Goal: Transaction & Acquisition: Purchase product/service

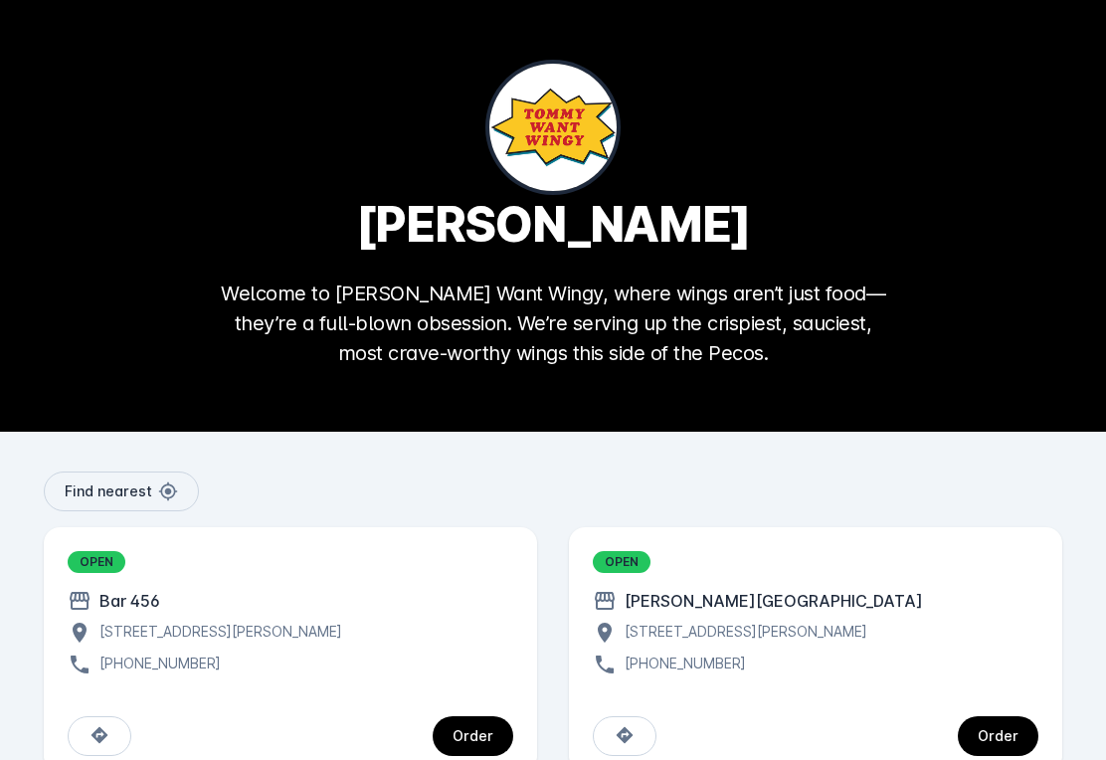
scroll to position [15, 0]
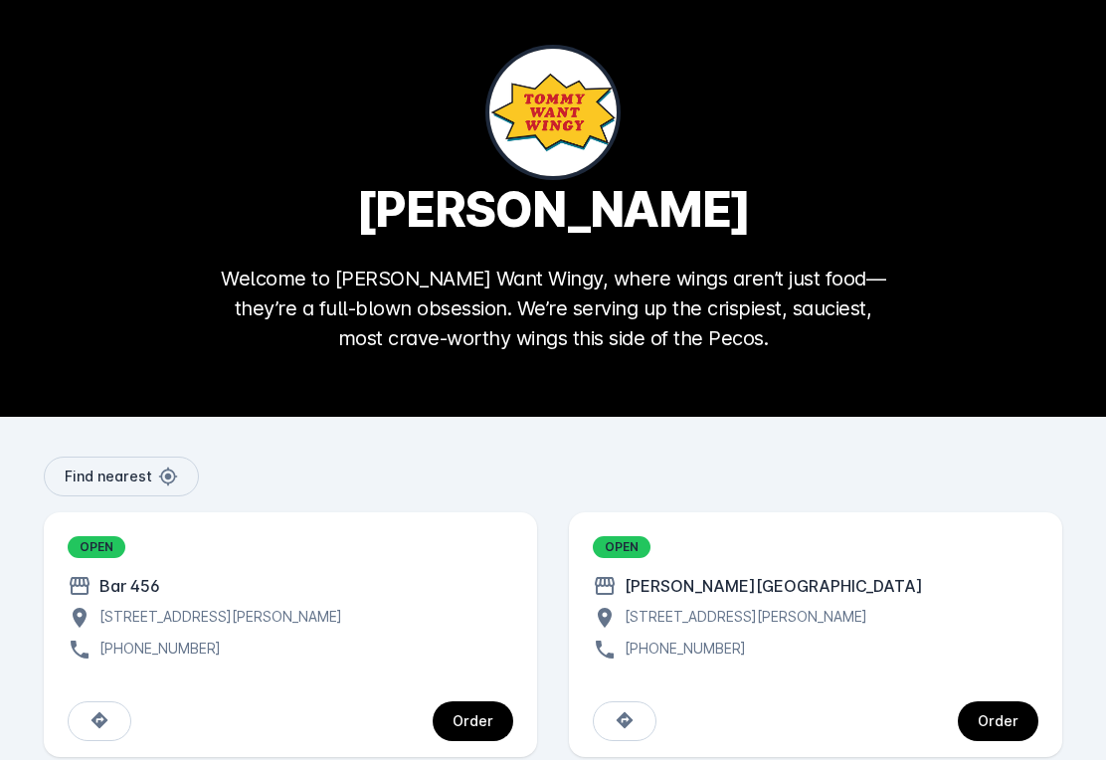
click at [1000, 725] on span "continue" at bounding box center [998, 721] width 81 height 48
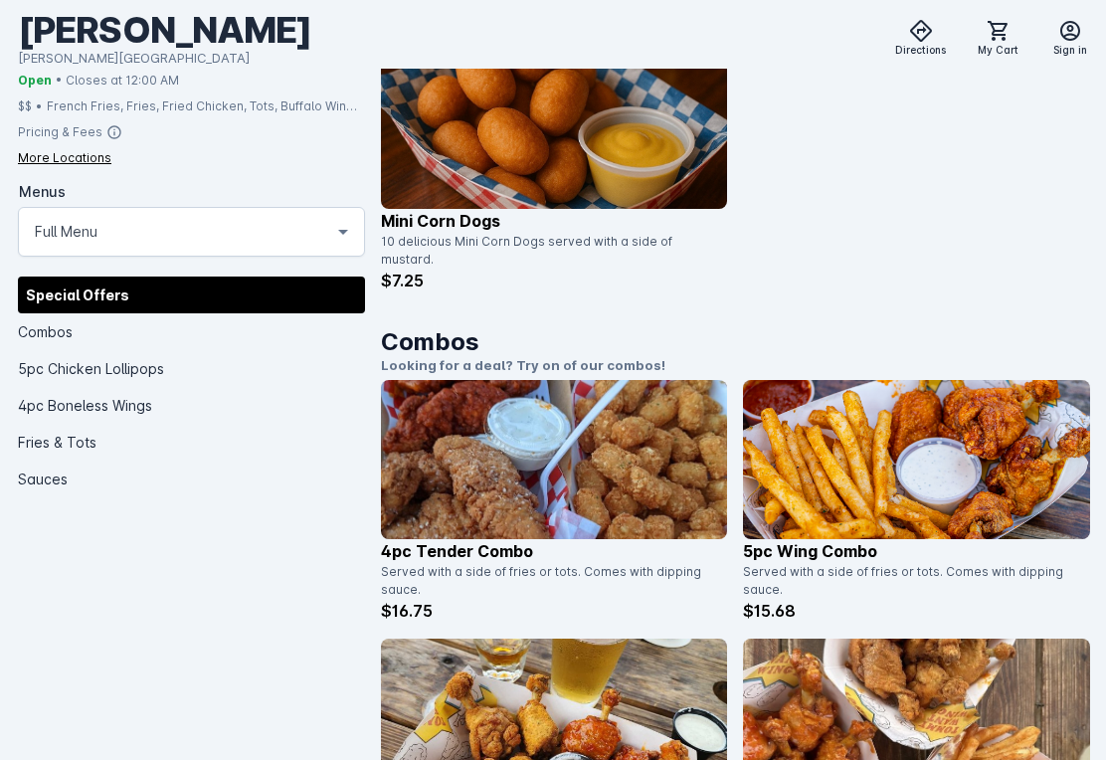
scroll to position [542, 0]
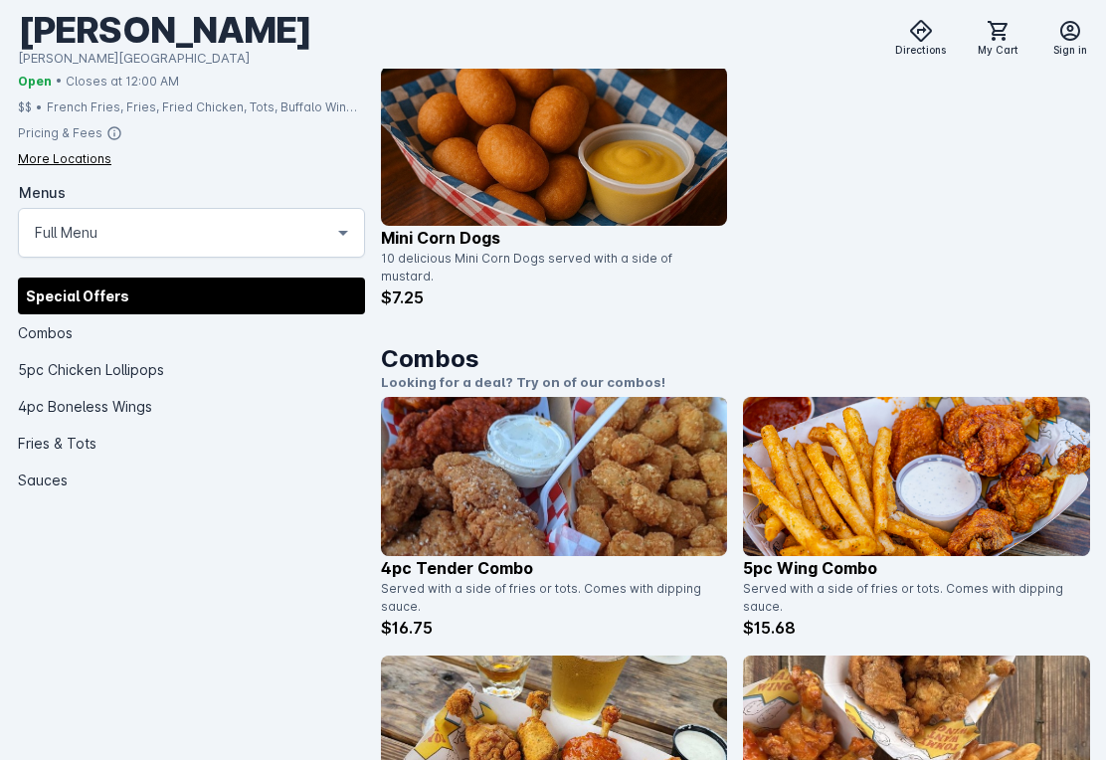
click at [476, 477] on img at bounding box center [554, 476] width 347 height 159
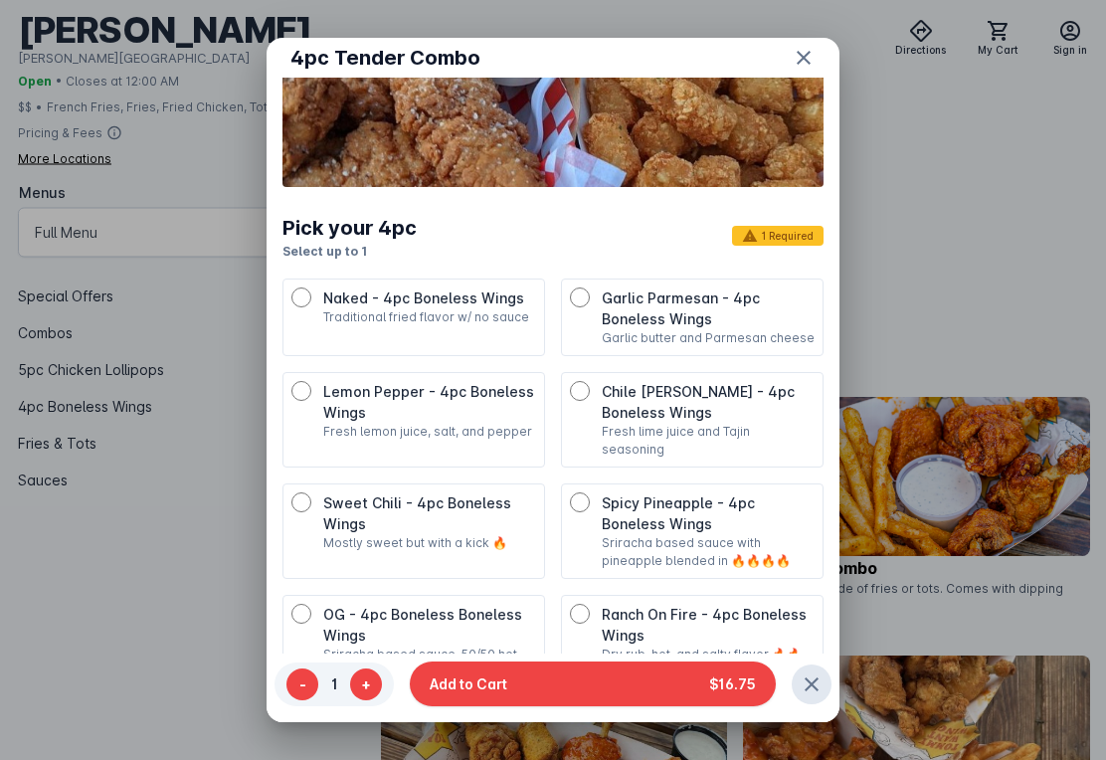
scroll to position [188, 0]
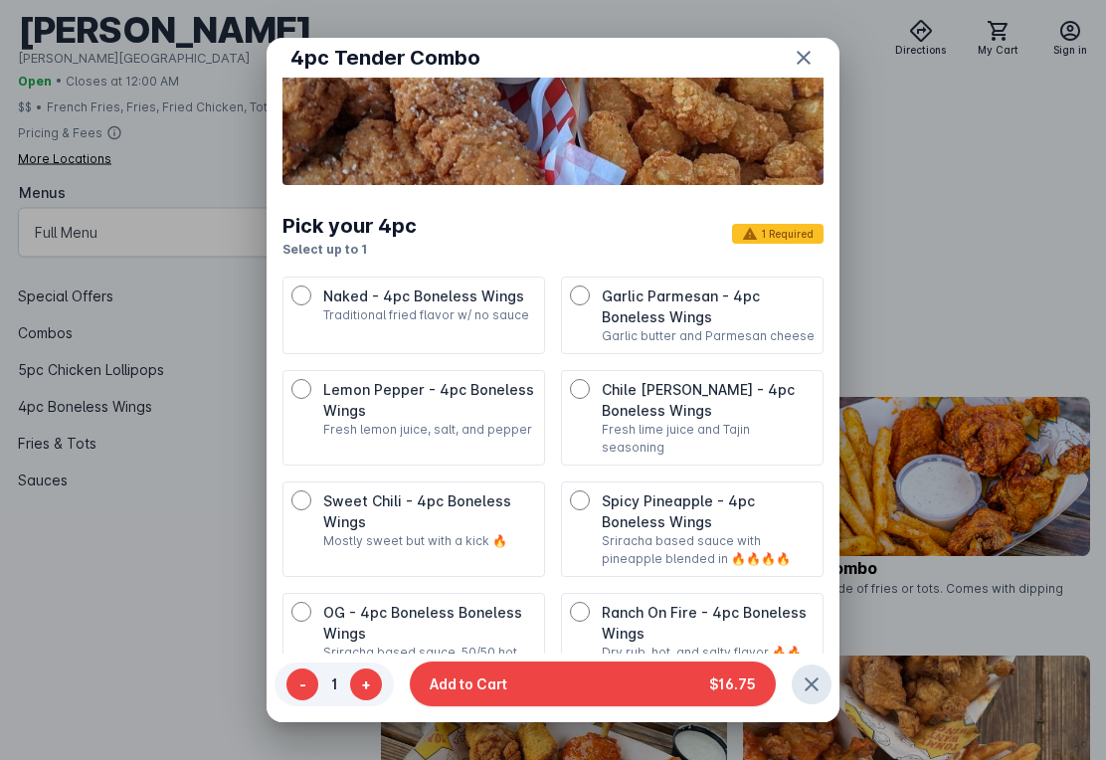
click at [638, 387] on span "Chile [PERSON_NAME] - 4pc Boneless Wings" at bounding box center [698, 400] width 193 height 38
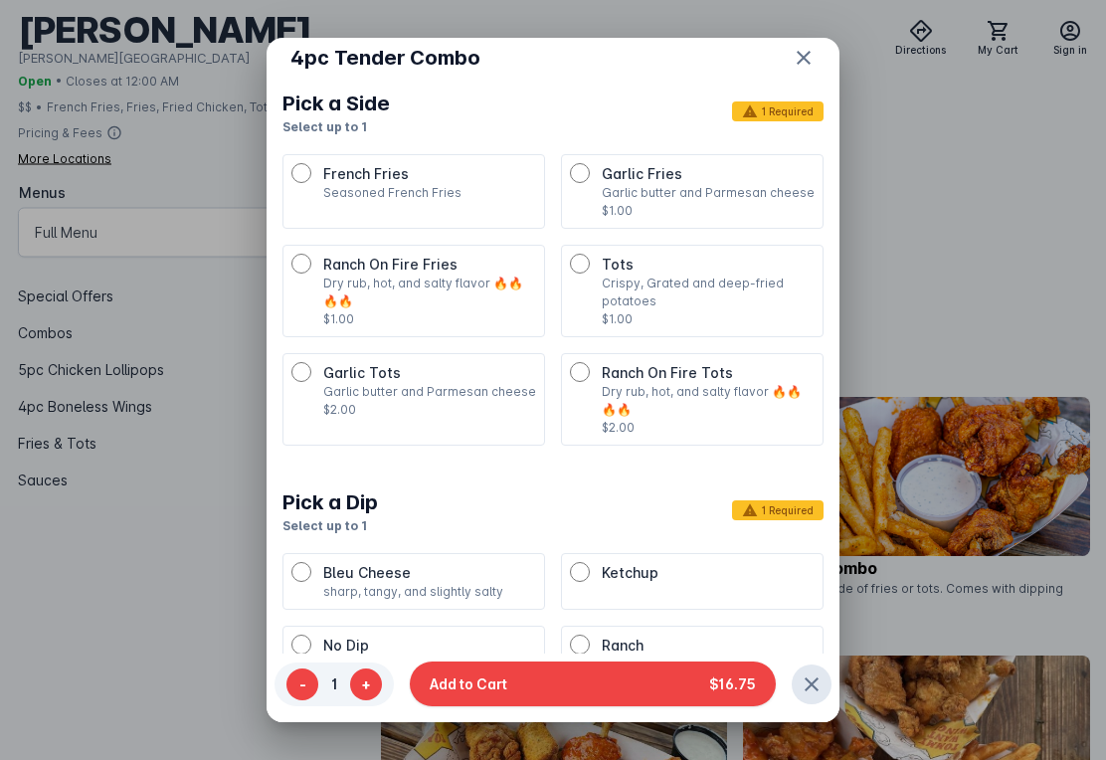
scroll to position [942, 0]
click at [647, 164] on span "Garlic Fries" at bounding box center [642, 172] width 81 height 17
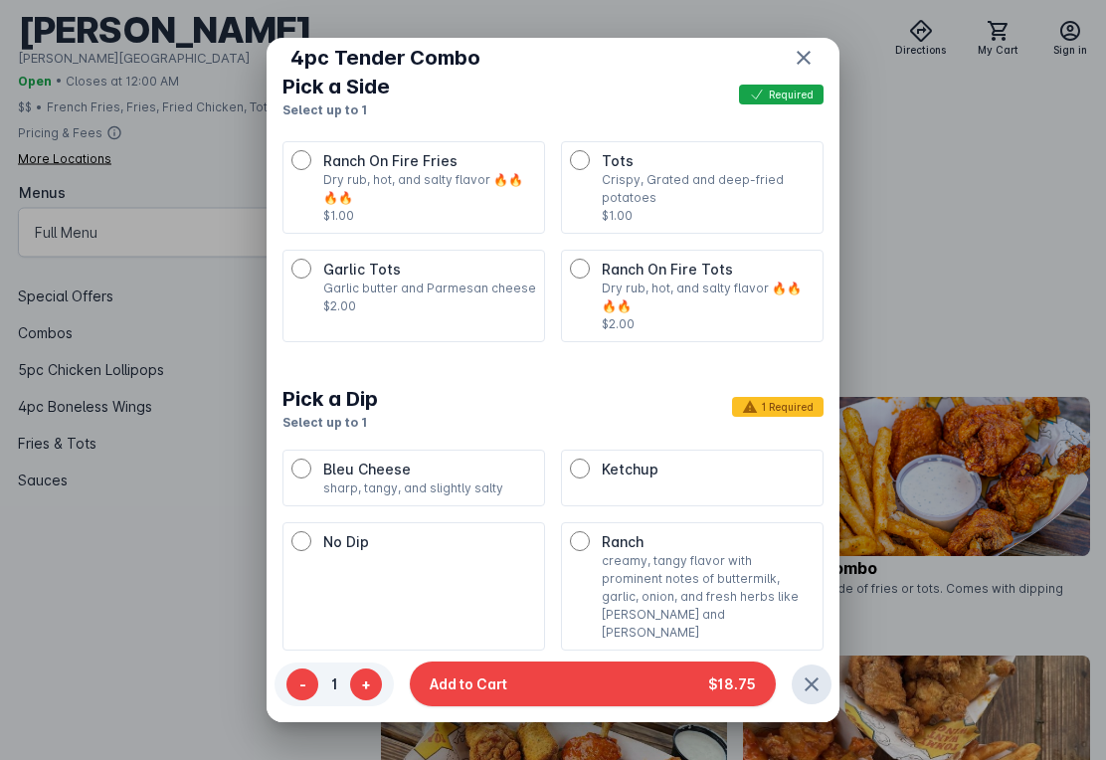
scroll to position [1043, 0]
click at [652, 553] on p "creamy, tangy flavor with prominent notes of buttermilk, garlic, onion, and fre…" at bounding box center [708, 597] width 213 height 89
click at [561, 701] on button "Add to Cart $18.75" at bounding box center [593, 683] width 366 height 45
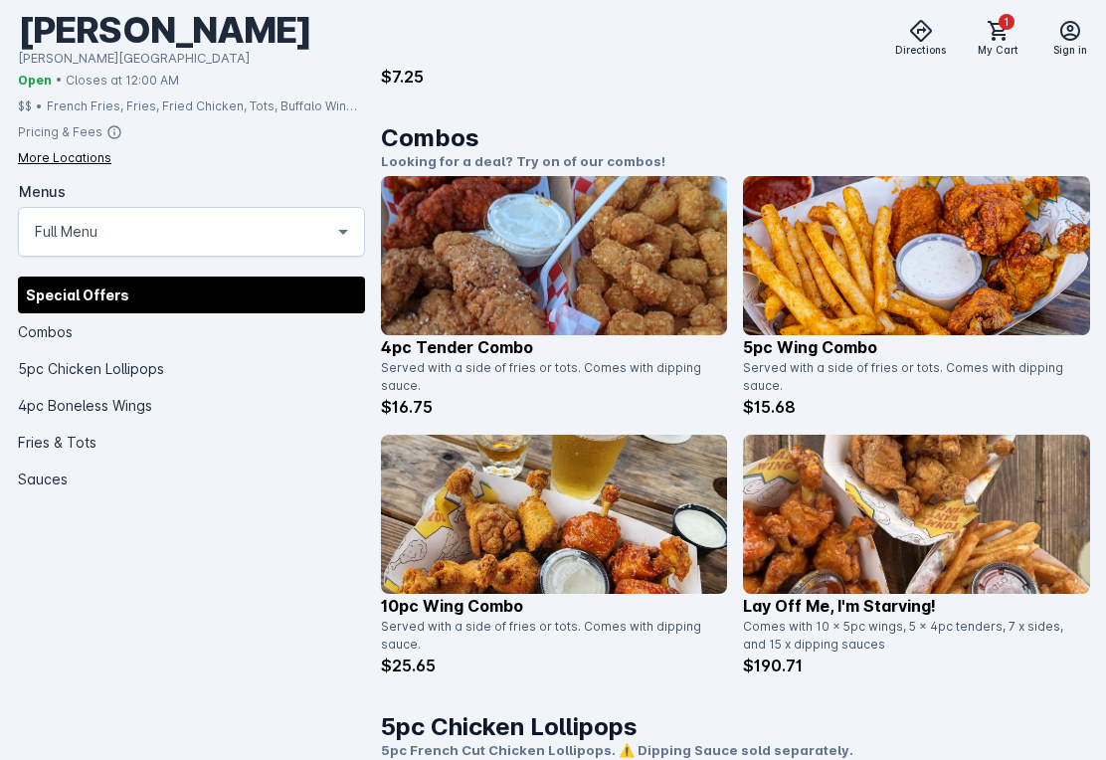
scroll to position [763, 0]
click at [834, 238] on img at bounding box center [916, 255] width 347 height 159
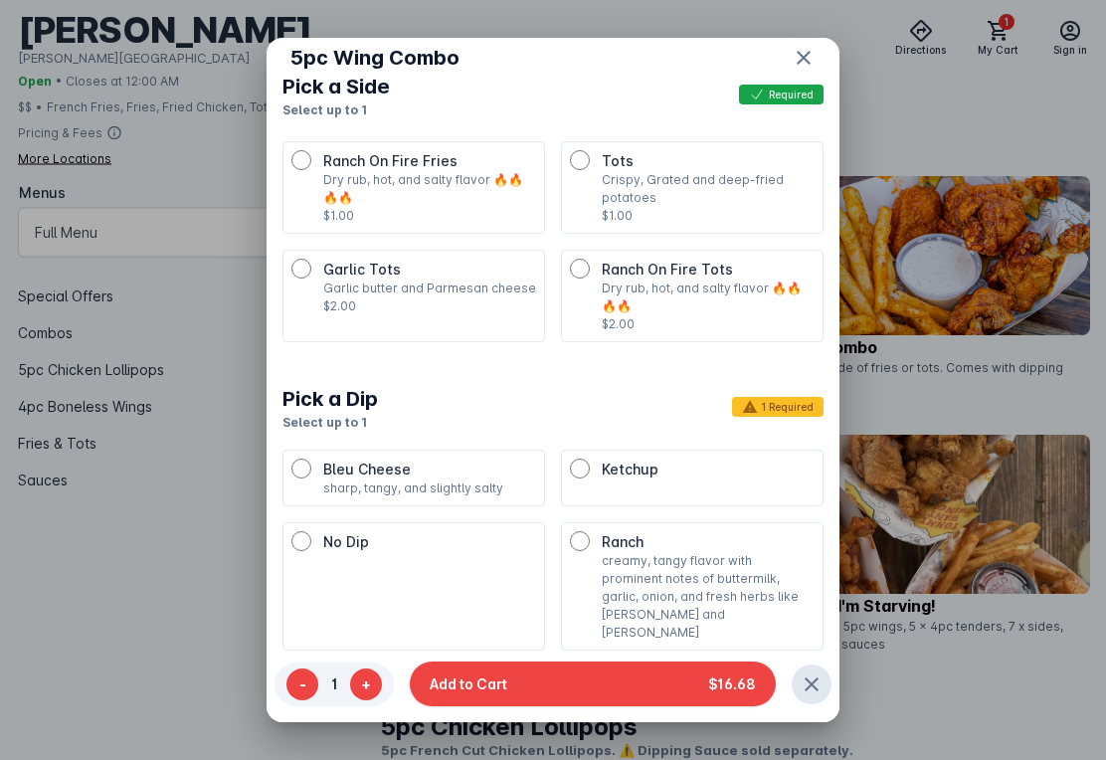
scroll to position [957, 0]
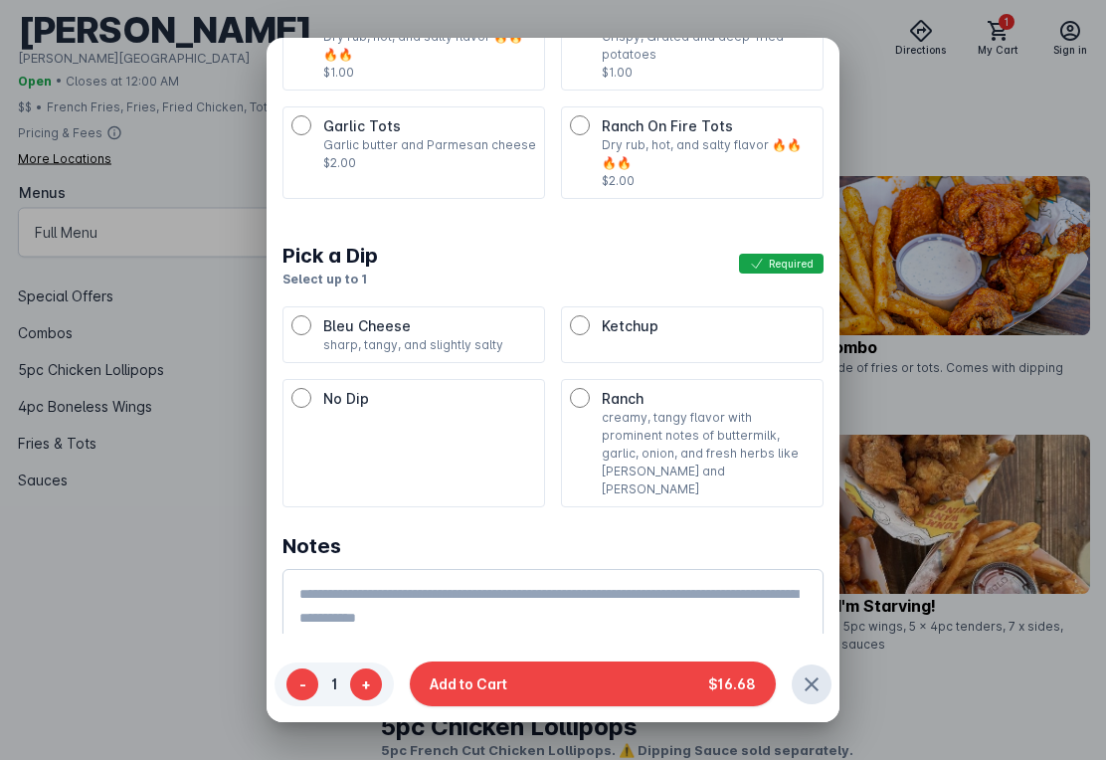
click at [544, 702] on button "Add to Cart $16.68" at bounding box center [593, 683] width 366 height 45
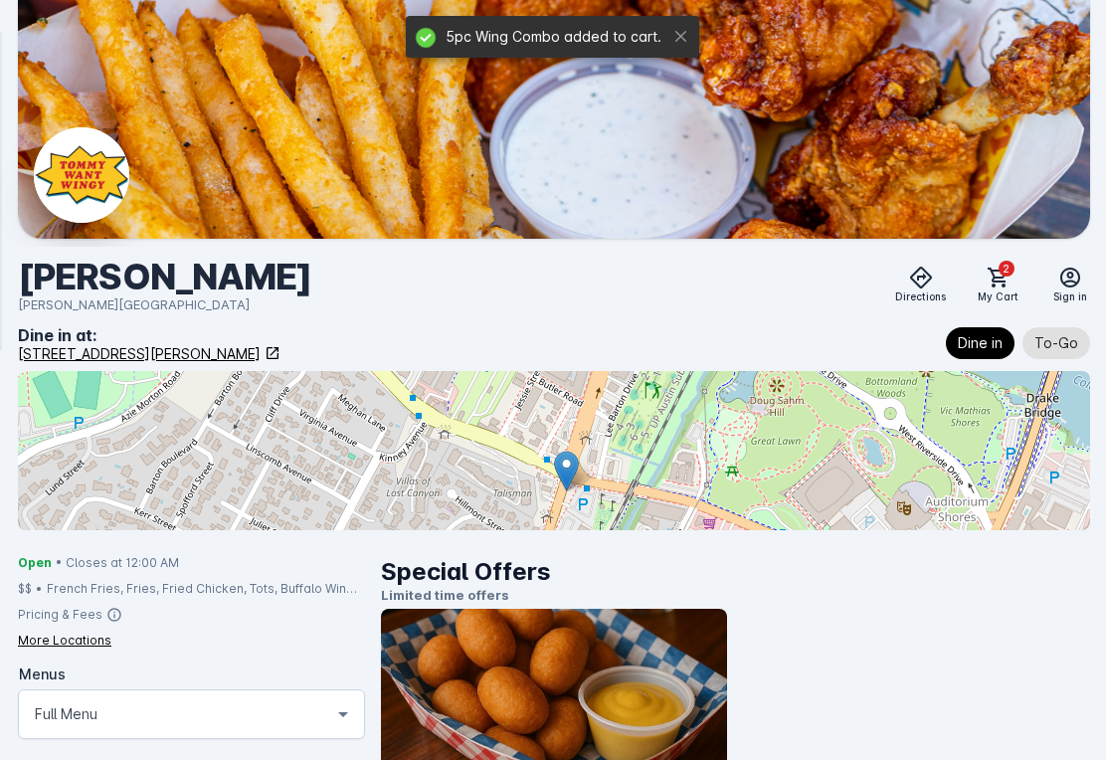
scroll to position [763, 0]
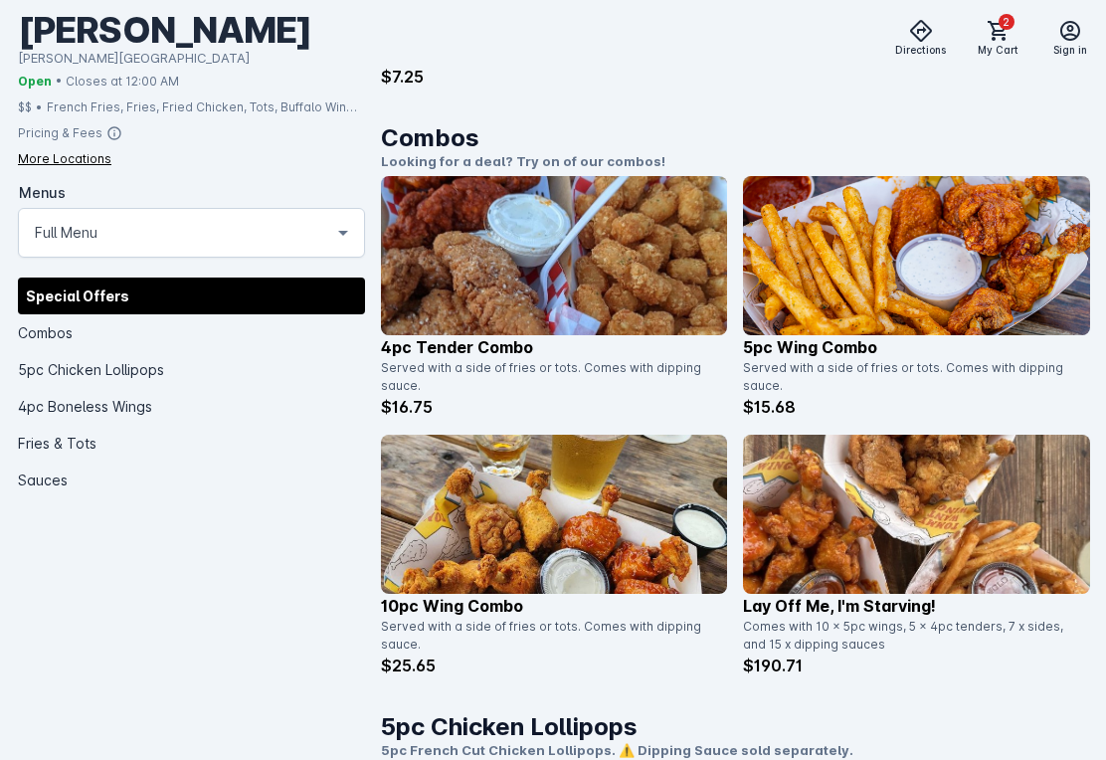
click at [1007, 34] on icon at bounding box center [998, 31] width 24 height 24
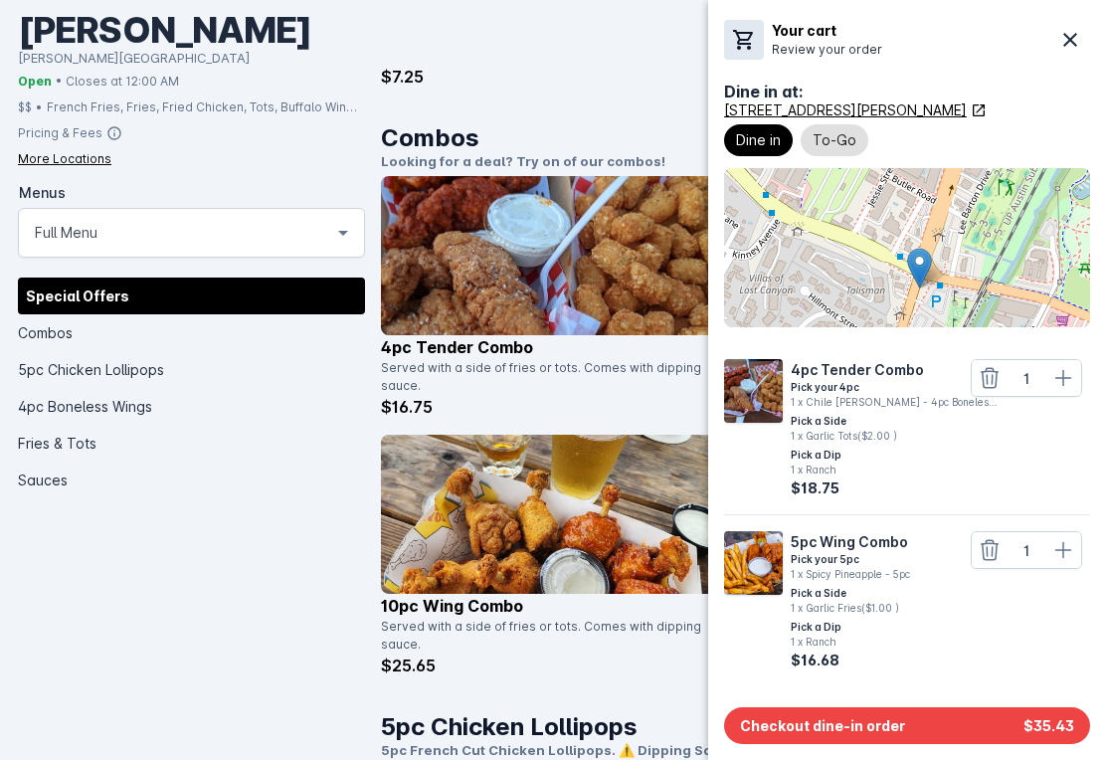
click at [966, 718] on button "Checkout dine-in order $35.43" at bounding box center [907, 725] width 366 height 37
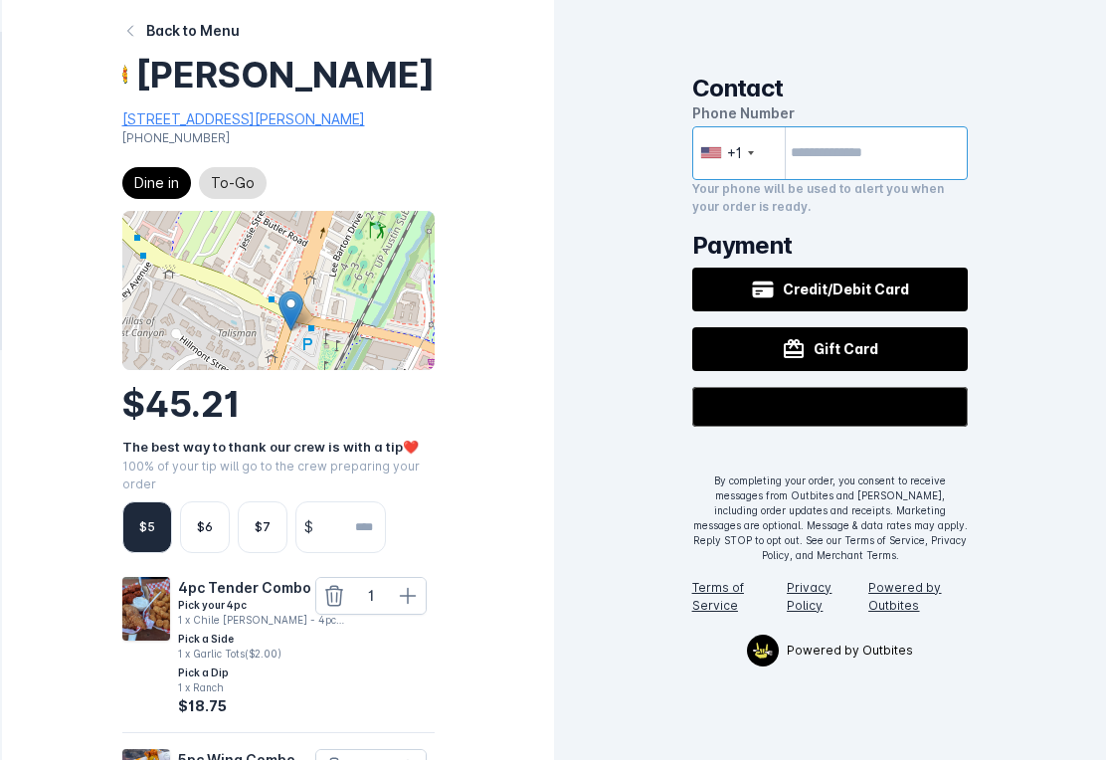
click at [899, 158] on input "tel" at bounding box center [830, 153] width 276 height 54
type input "**********"
click at [917, 151] on input "tel" at bounding box center [830, 153] width 276 height 54
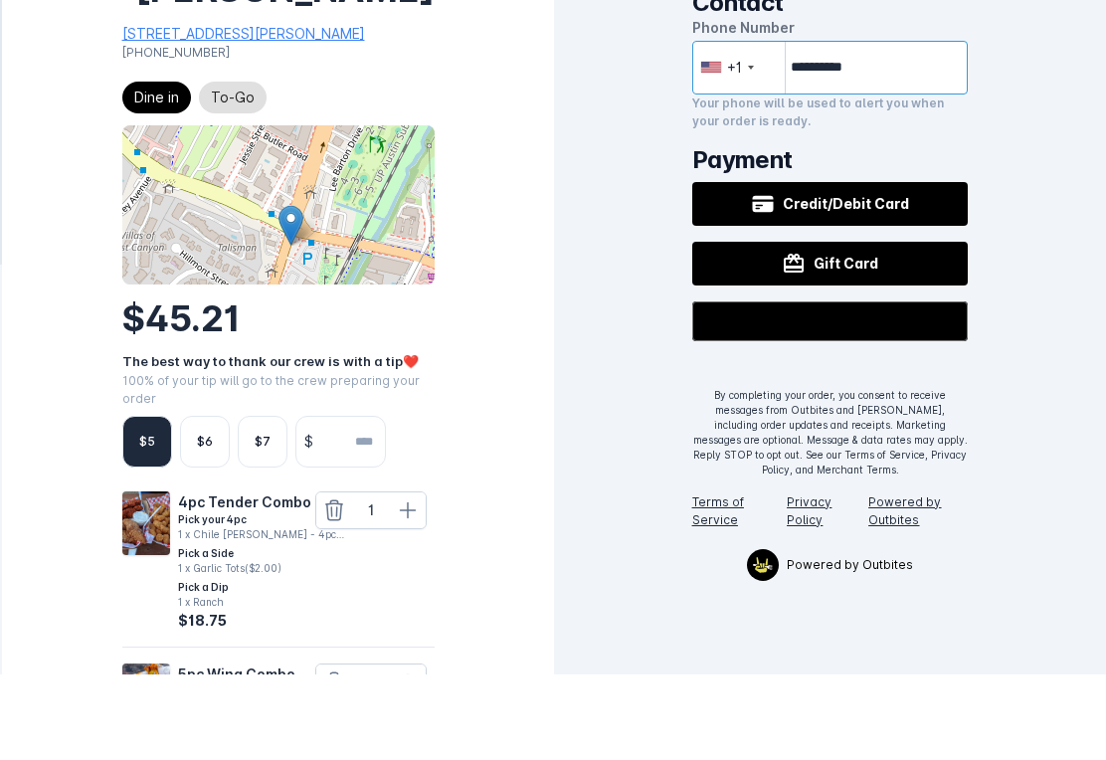
type input "**********"
click at [918, 267] on button "Credit/Debit Card" at bounding box center [830, 289] width 276 height 44
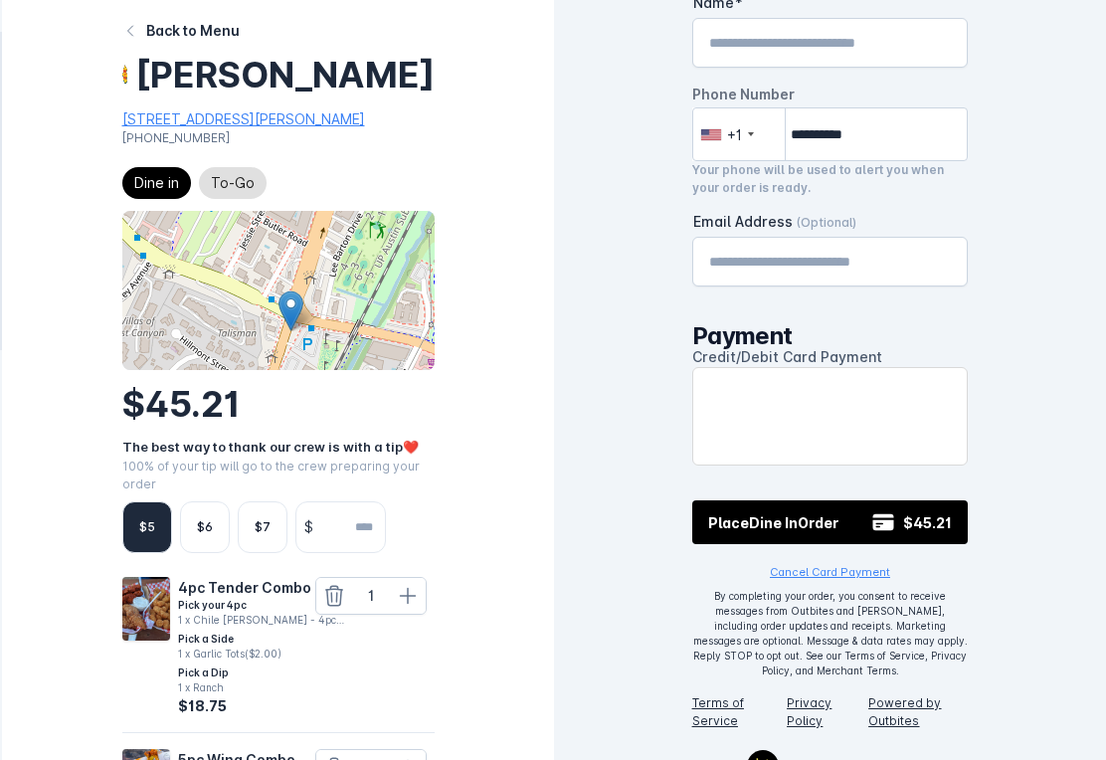
click at [911, 265] on input "Email Address (Optional)" at bounding box center [830, 262] width 243 height 24
type input "*"
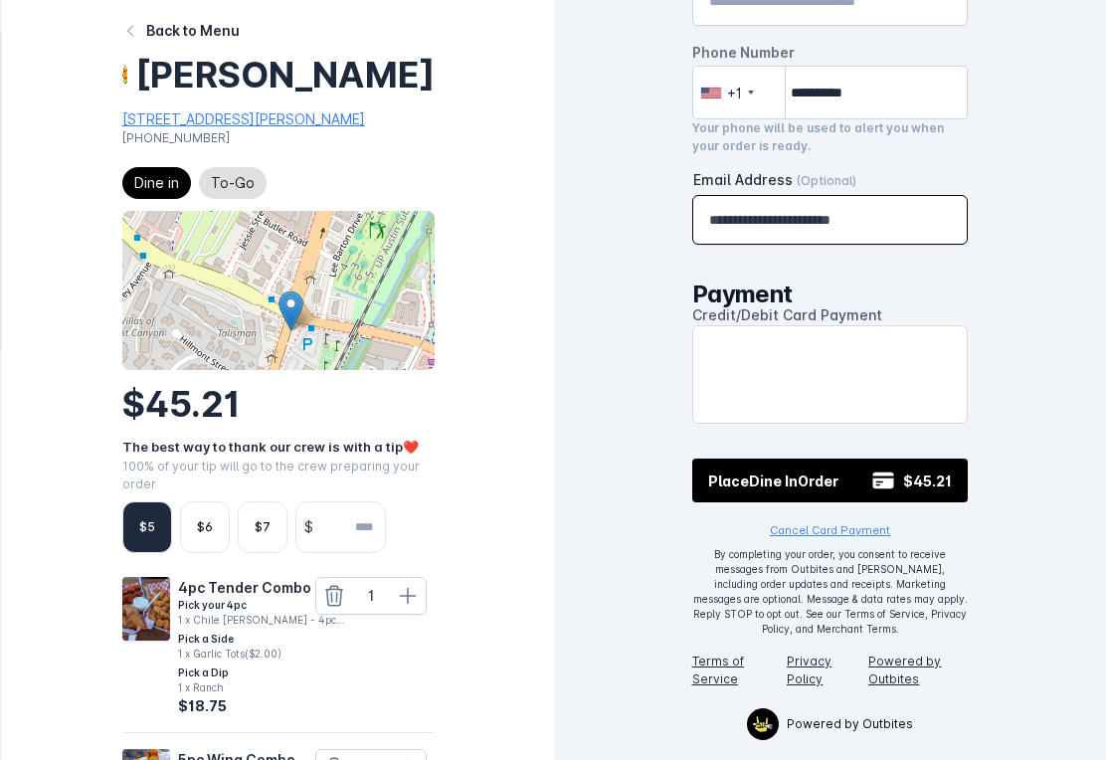
scroll to position [42, 0]
type input "**********"
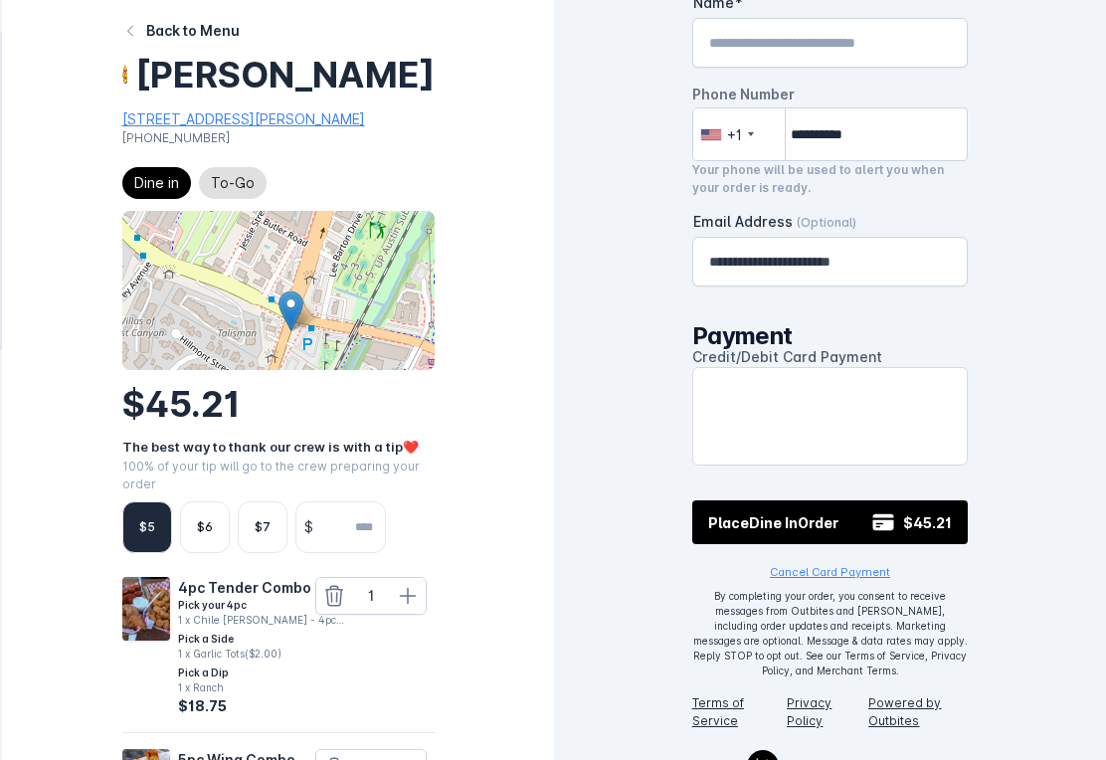
scroll to position [0, 0]
click at [357, 552] on input "number" at bounding box center [353, 527] width 64 height 50
click at [887, 52] on input "Name" at bounding box center [830, 43] width 243 height 24
type input "******"
click at [235, 195] on span "To-Go" at bounding box center [233, 183] width 44 height 24
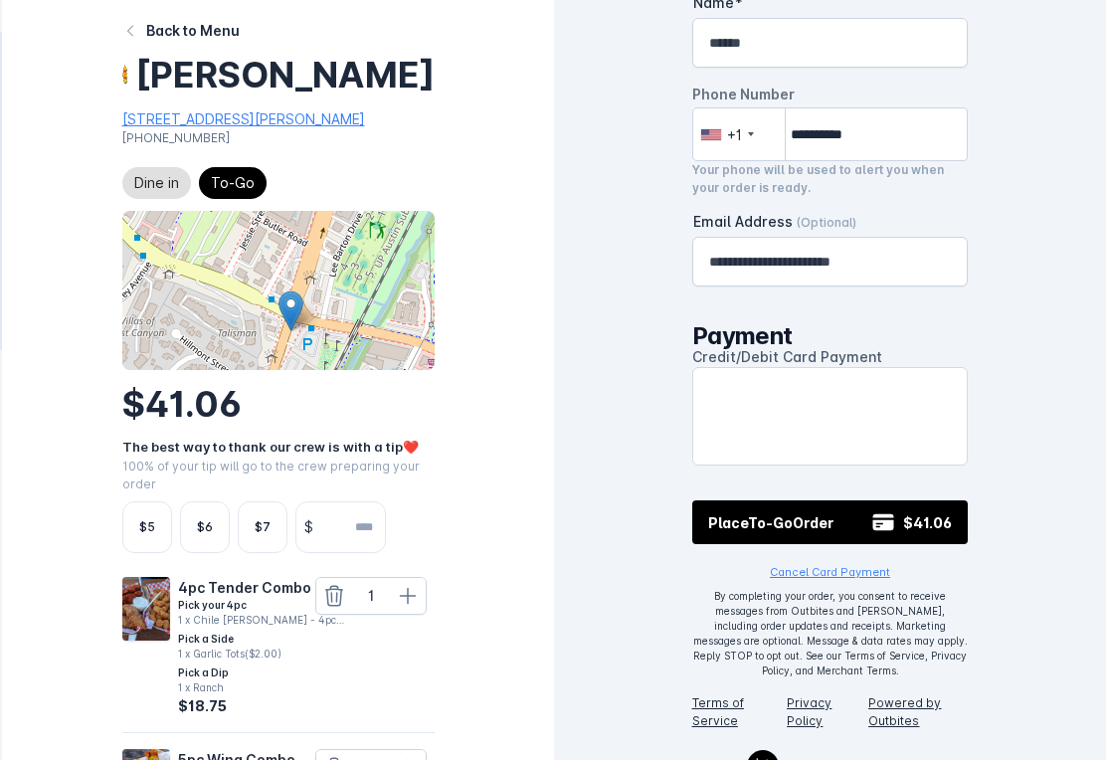
click at [911, 542] on button "Place To-Go Order $41.06" at bounding box center [830, 522] width 276 height 44
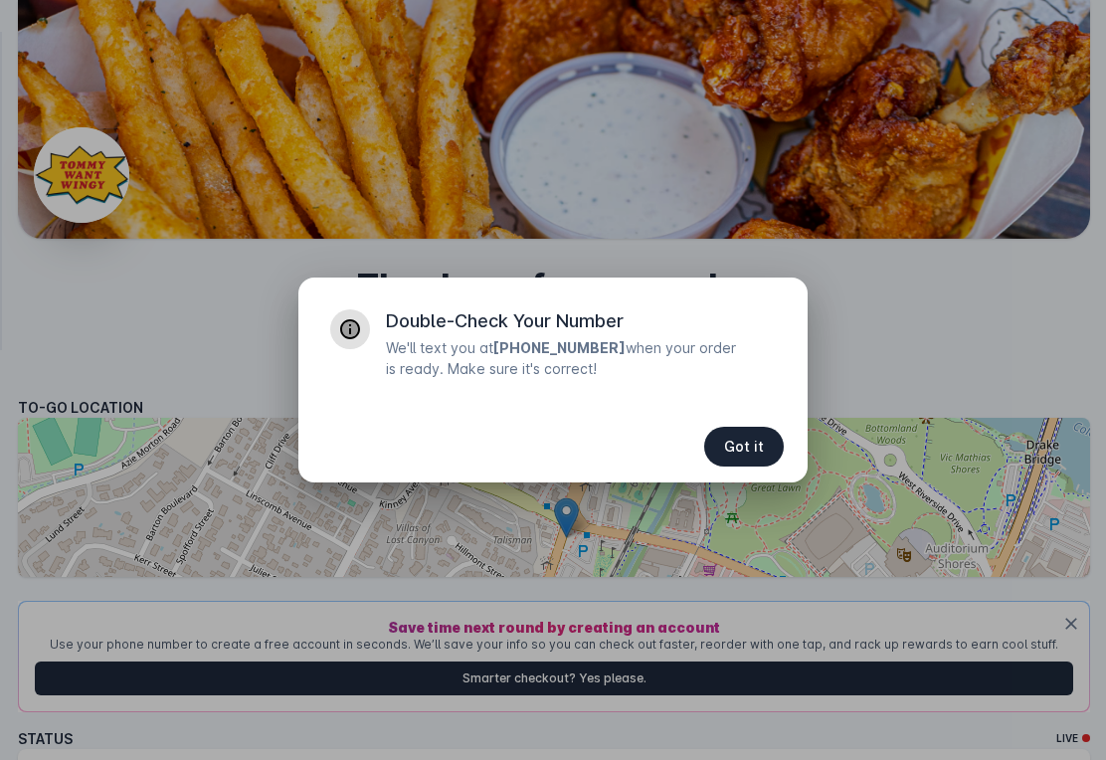
click at [755, 458] on span "button" at bounding box center [744, 447] width 80 height 48
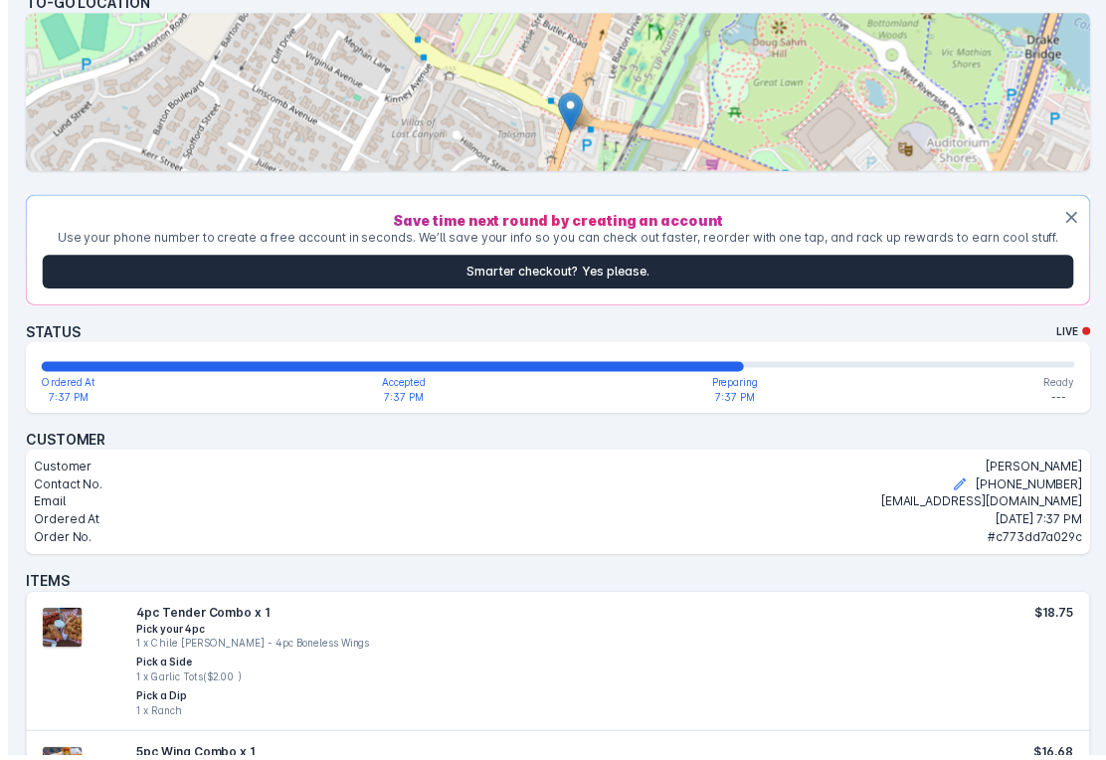
scroll to position [410, 0]
